Goal: Information Seeking & Learning: Learn about a topic

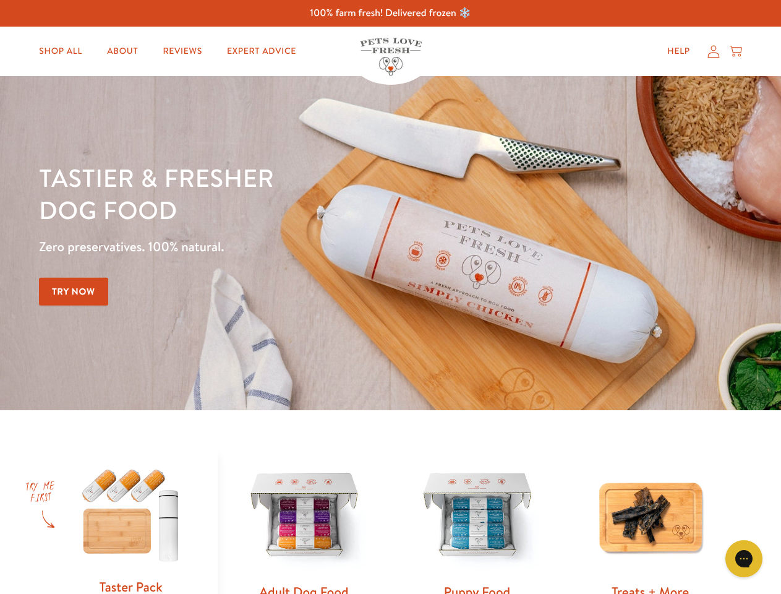
click at [390, 297] on div "Tastier & fresher dog food Zero preservatives. 100% natural. Try Now" at bounding box center [273, 242] width 469 height 163
click at [744, 558] on icon "Open gorgias live chat" at bounding box center [744, 558] width 12 height 12
